Goal: Information Seeking & Learning: Learn about a topic

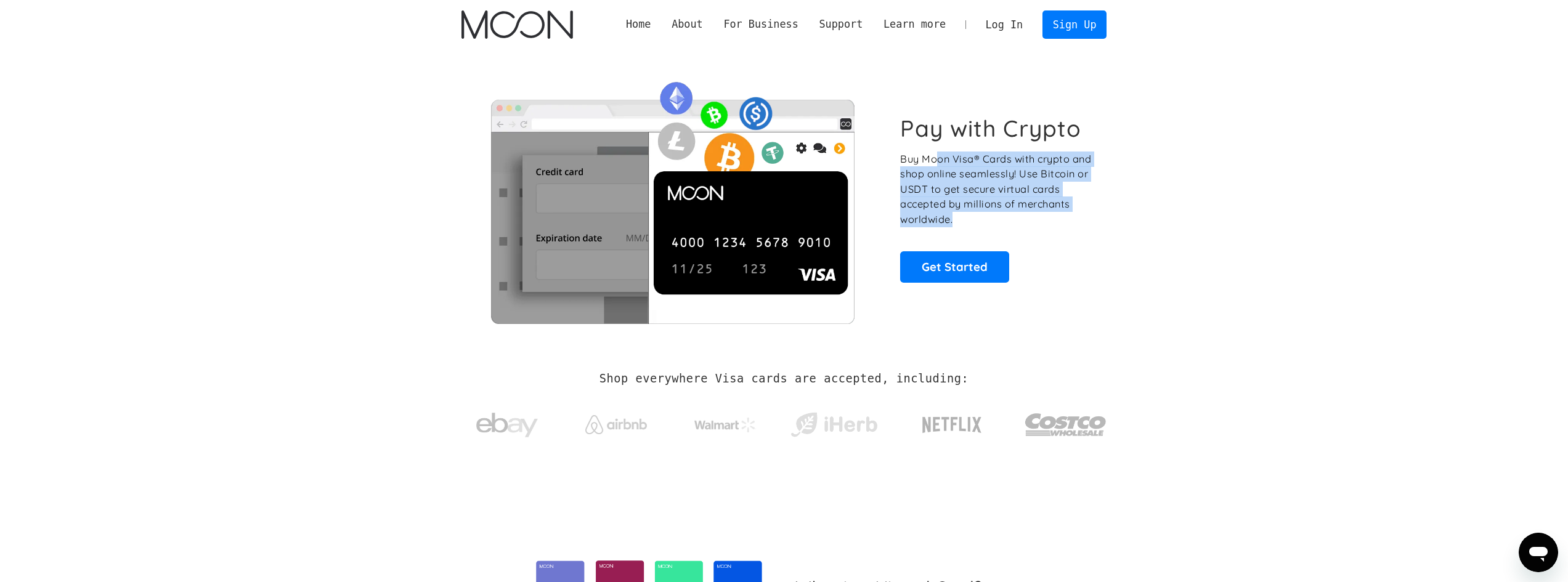
drag, startPoint x: 935, startPoint y: 164, endPoint x: 1070, endPoint y: 234, distance: 152.1
click at [1070, 234] on div "Pay with Crypto Buy Moon Visa® Cards with crypto and shop online seamlessly! Us…" at bounding box center [996, 198] width 193 height 167
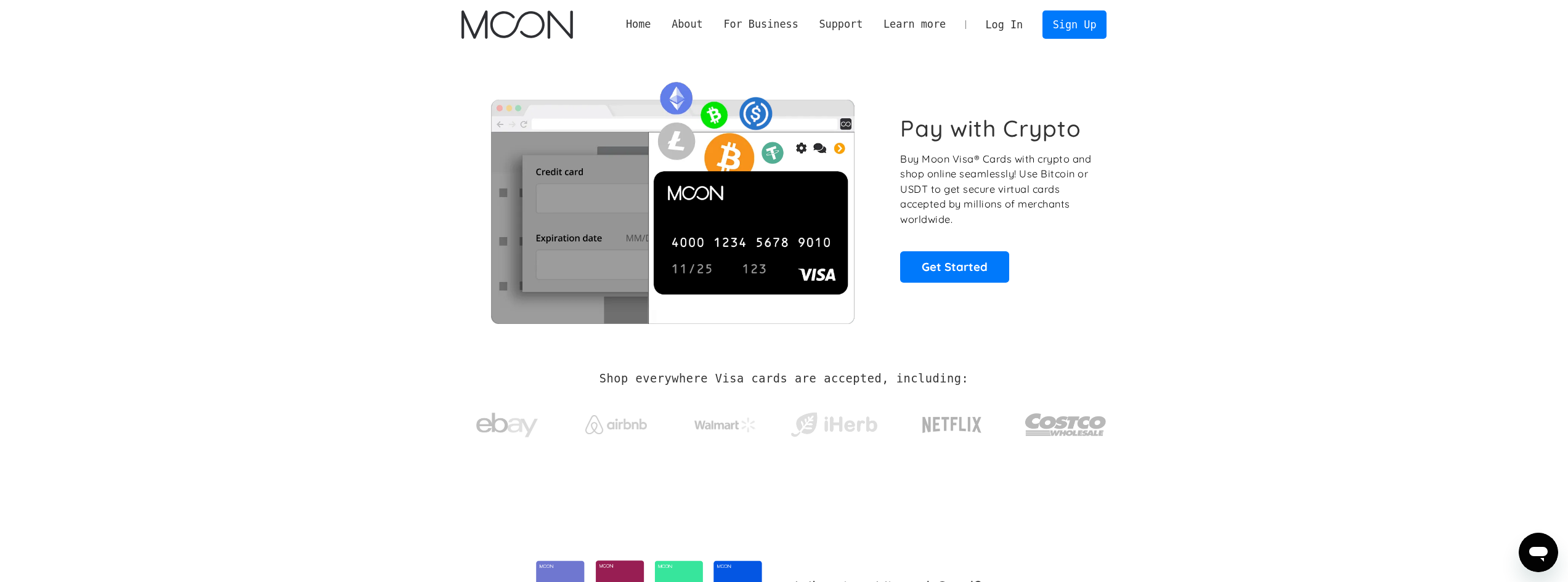
click at [1038, 260] on div "Pay with Crypto Buy Moon Visa® Cards with crypto and shop online seamlessly! Us…" at bounding box center [996, 198] width 193 height 167
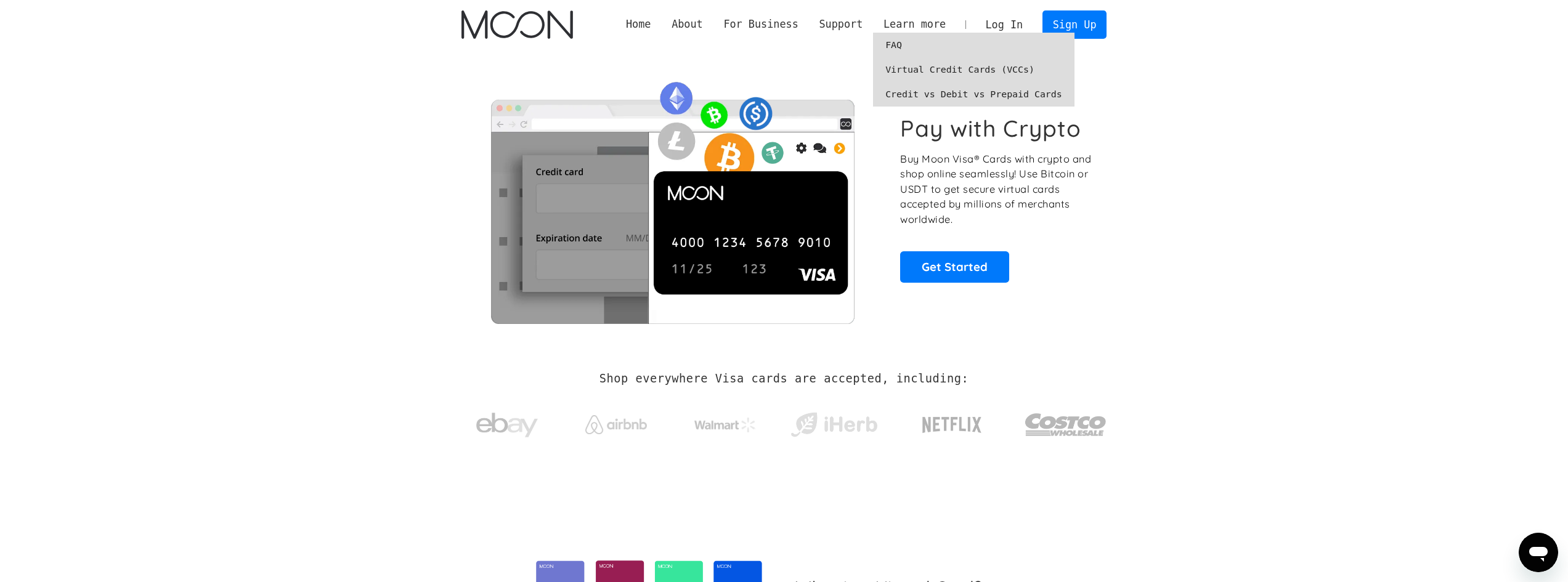
click at [931, 46] on link "FAQ" at bounding box center [973, 45] width 201 height 25
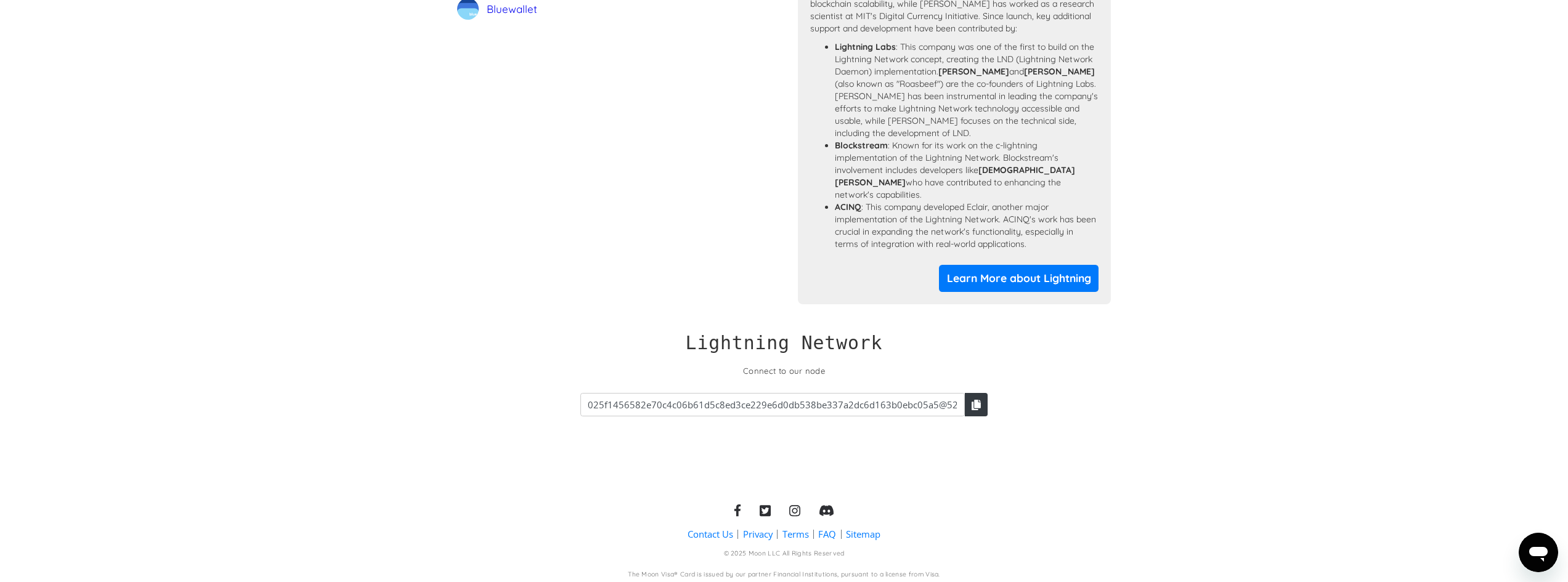
scroll to position [1128, 0]
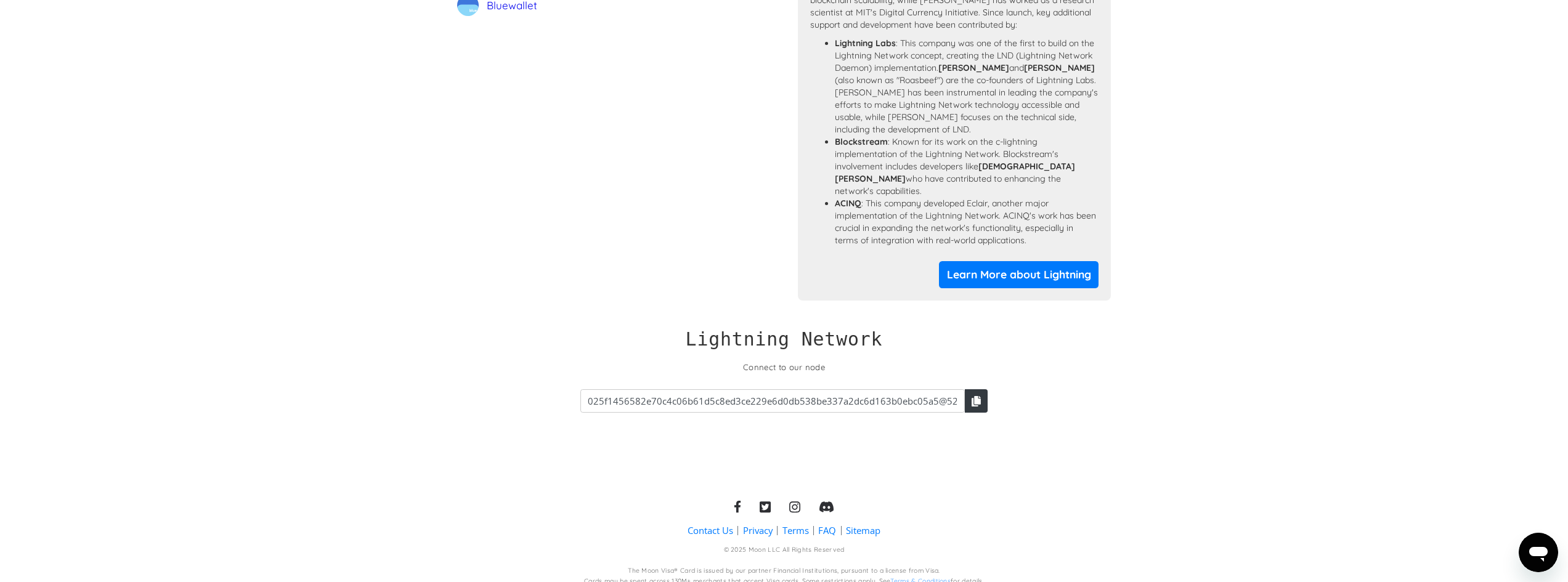
click at [759, 524] on link "Privacy" at bounding box center [757, 531] width 30 height 13
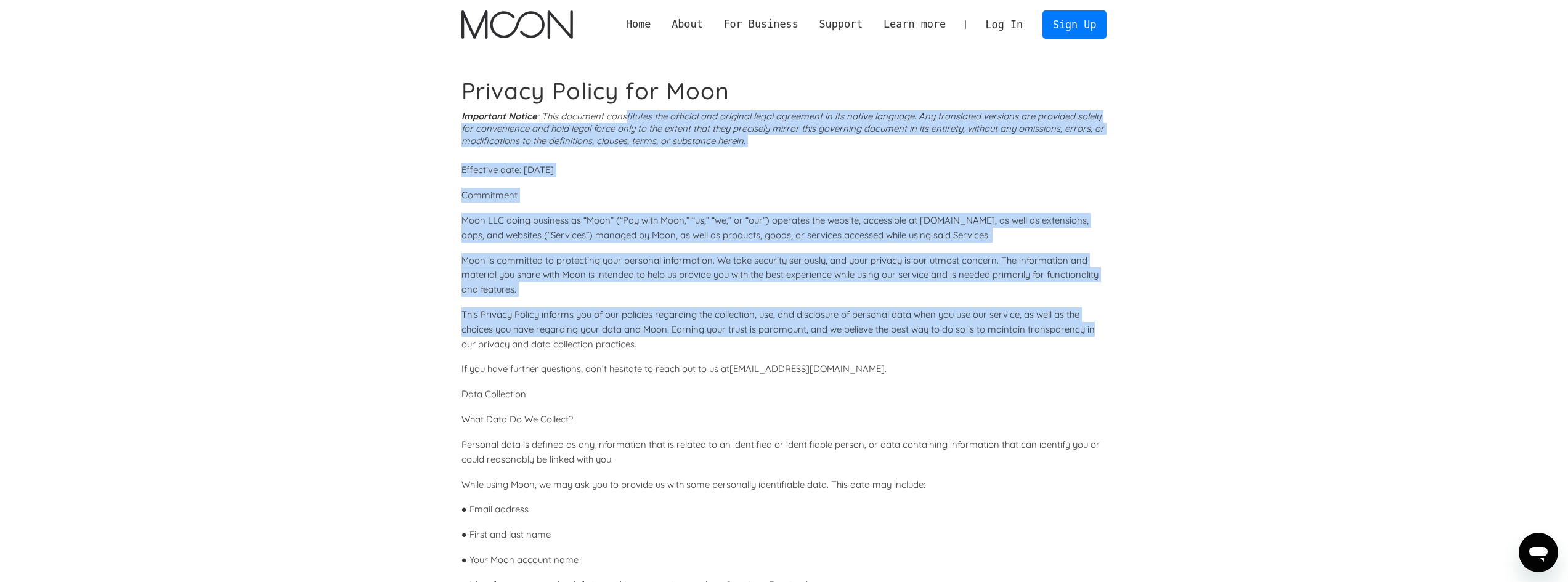
drag, startPoint x: 625, startPoint y: 119, endPoint x: 1118, endPoint y: 336, distance: 538.6
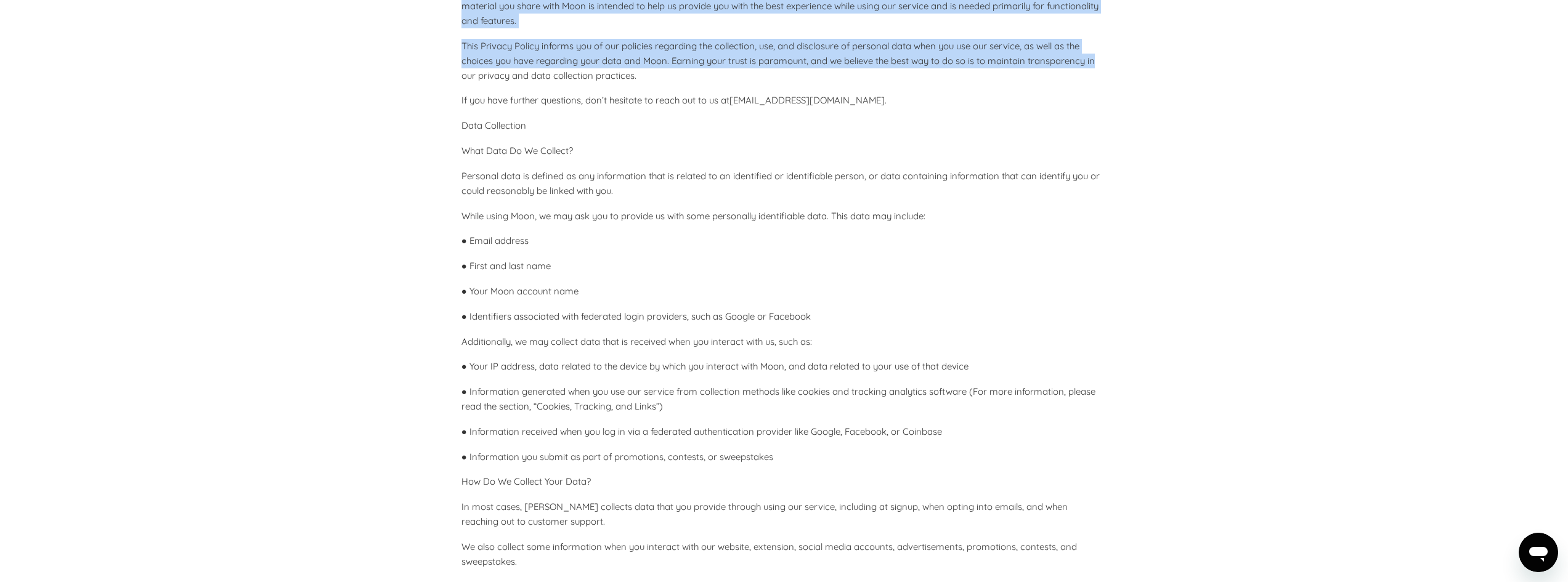
scroll to position [288, 0]
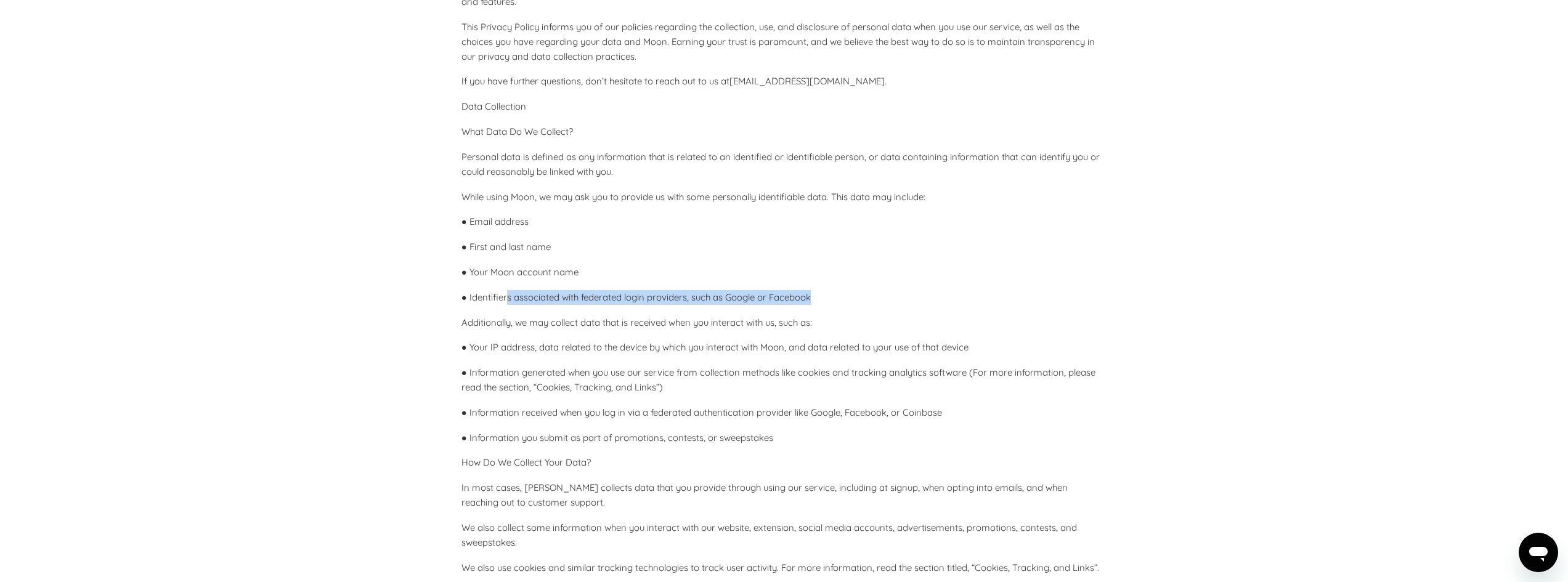
drag, startPoint x: 506, startPoint y: 296, endPoint x: 877, endPoint y: 294, distance: 371.0
click at [877, 294] on p "● Identifiers associated with federated login providers, such as Google or Face…" at bounding box center [784, 297] width 646 height 14
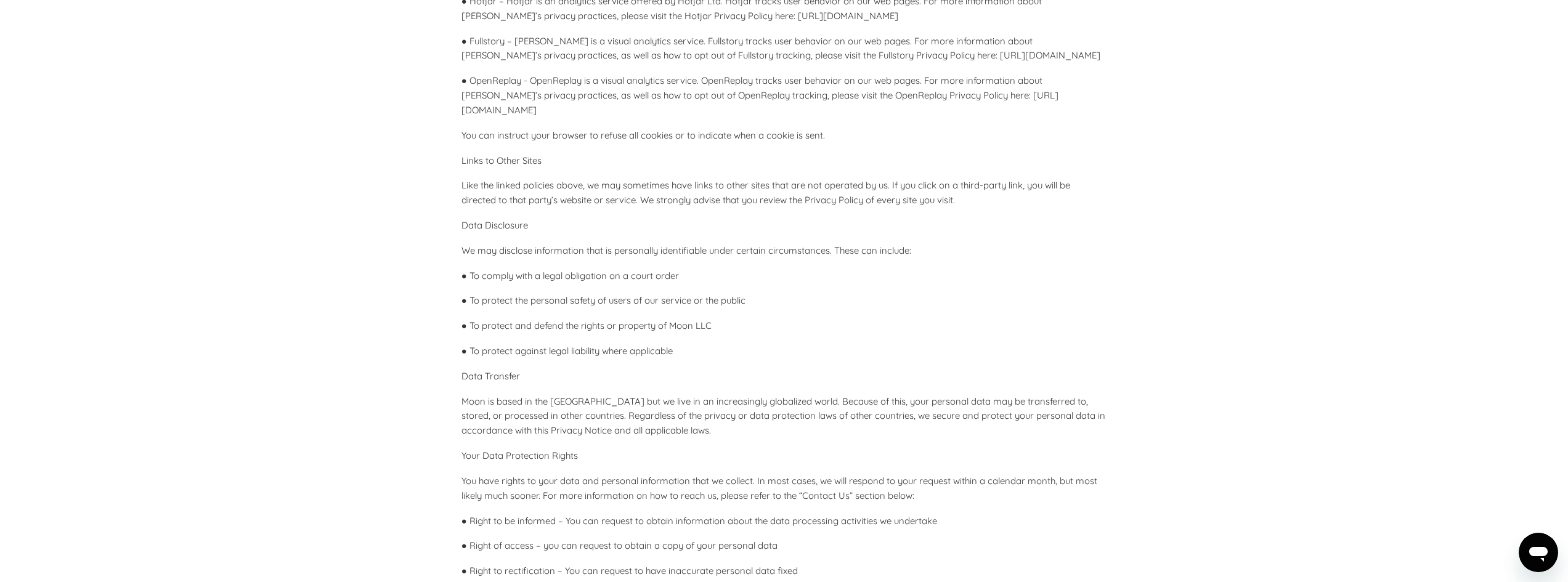
scroll to position [2464, 0]
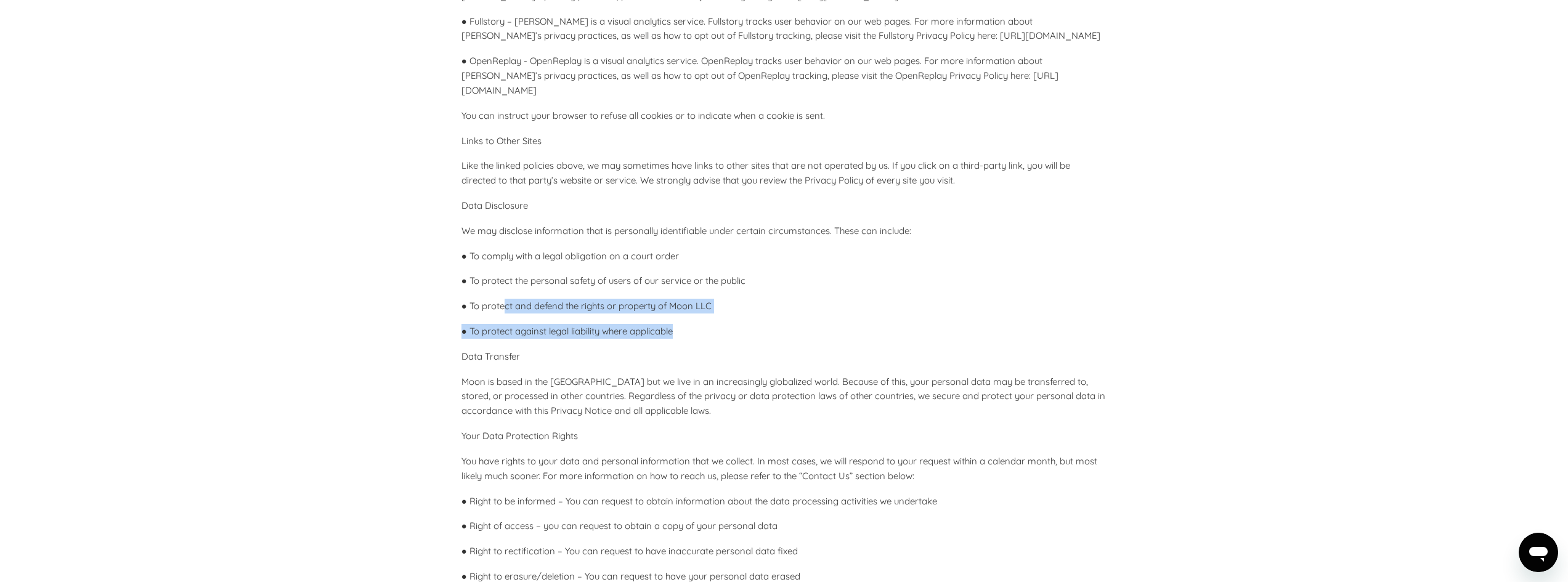
drag, startPoint x: 505, startPoint y: 319, endPoint x: 726, endPoint y: 339, distance: 221.9
click at [726, 339] on p "● To protect against legal liability where applicable" at bounding box center [784, 331] width 646 height 14
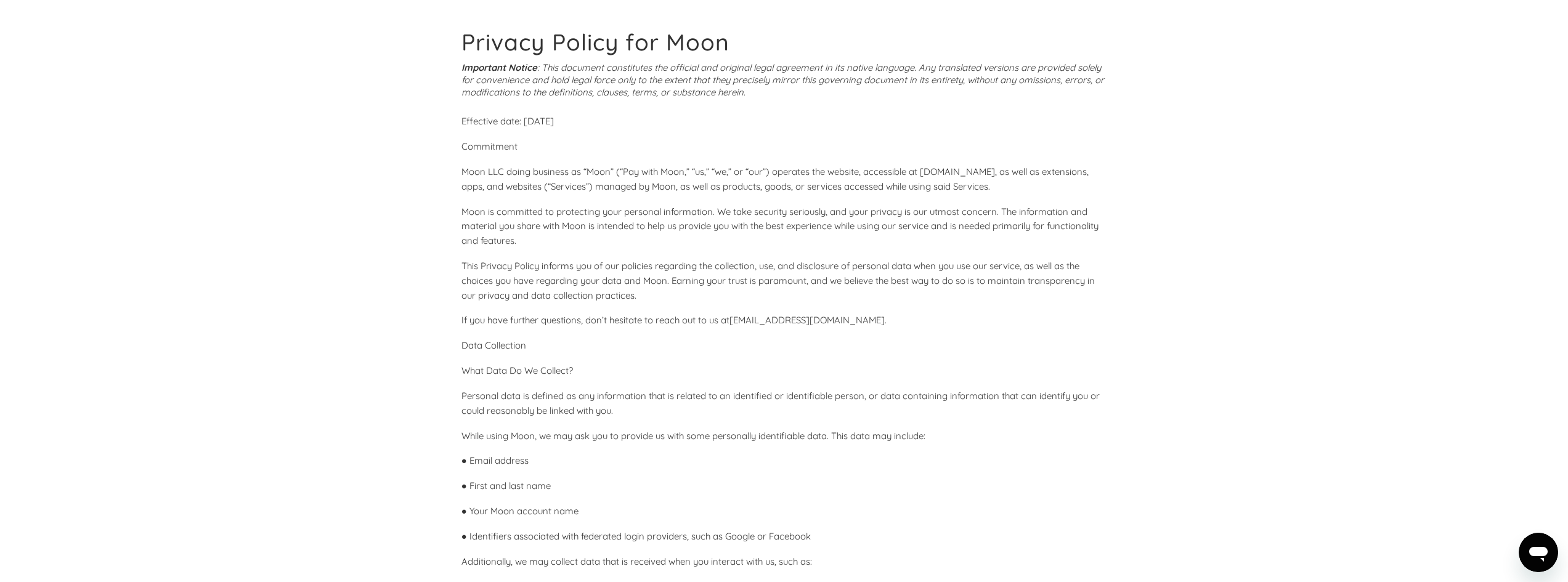
scroll to position [0, 0]
